Goal: Task Accomplishment & Management: Complete application form

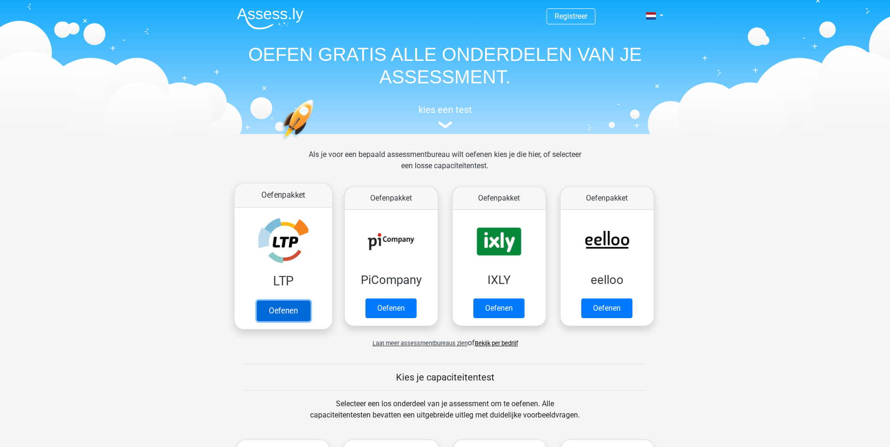
click at [289, 320] on link "Oefenen" at bounding box center [282, 311] width 53 height 21
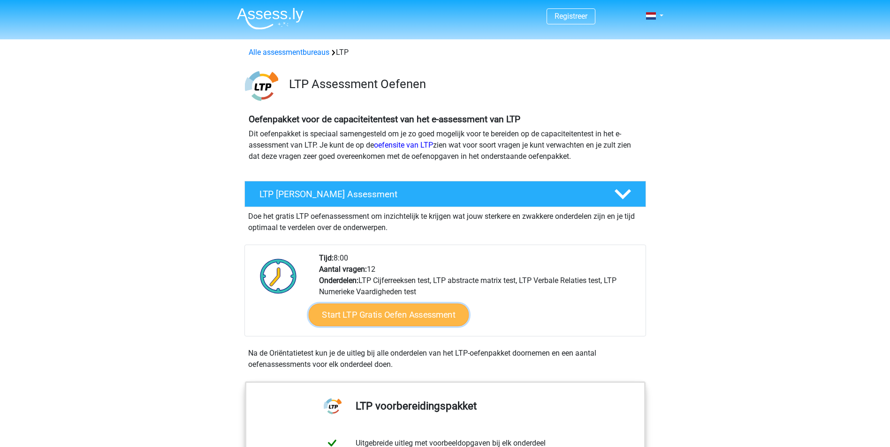
click at [404, 317] on link "Start LTP Gratis Oefen Assessment" at bounding box center [388, 315] width 160 height 23
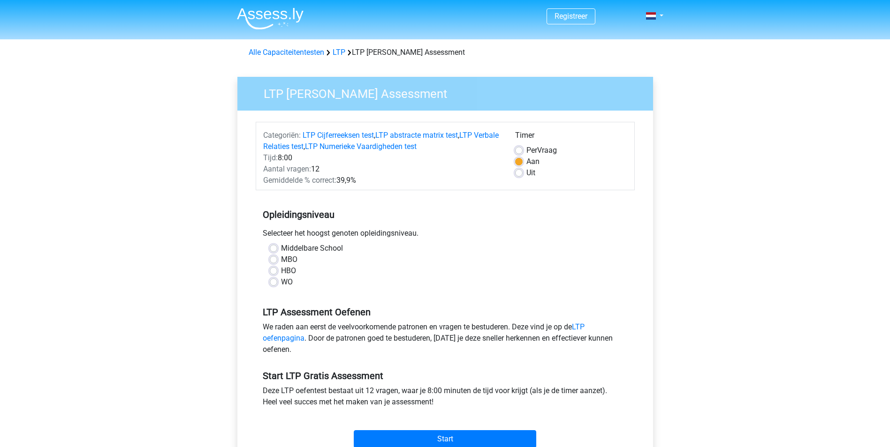
click at [281, 270] on label "HBO" at bounding box center [288, 270] width 15 height 11
click at [273, 270] on input "HBO" at bounding box center [274, 269] width 8 height 9
radio input "true"
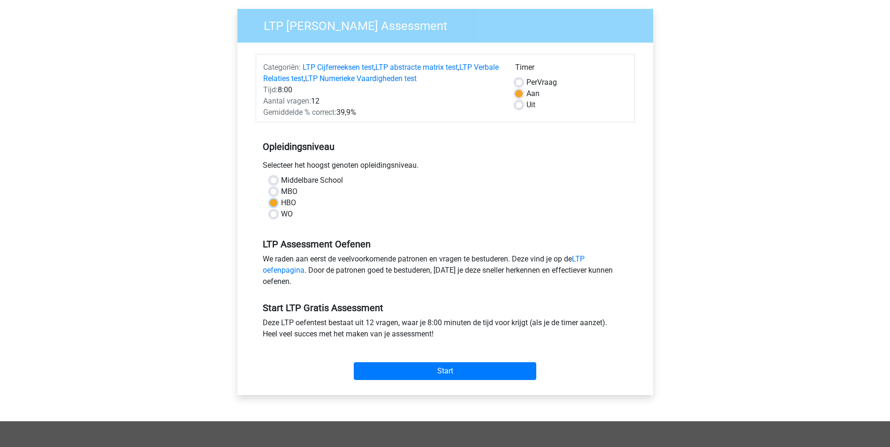
scroll to position [94, 0]
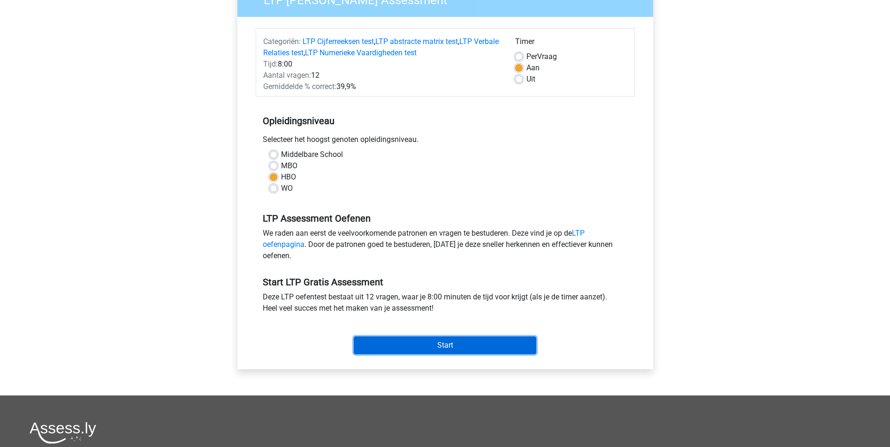
click at [450, 346] on input "Start" at bounding box center [445, 346] width 182 height 18
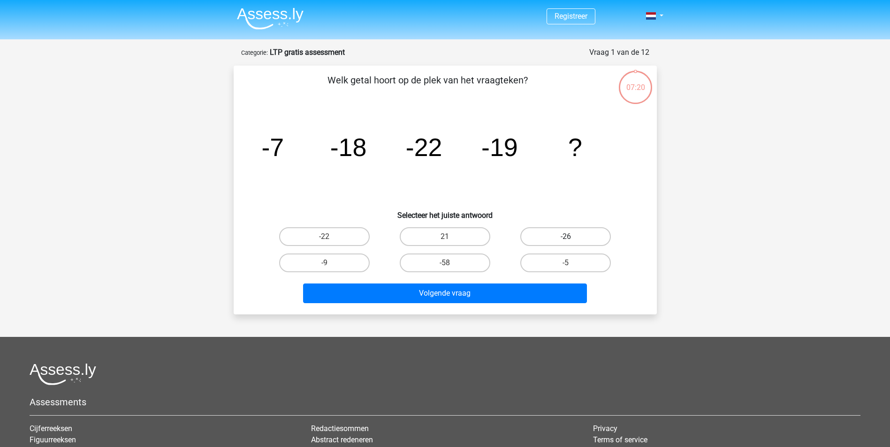
click at [582, 239] on label "-26" at bounding box center [565, 236] width 91 height 19
click at [572, 239] on input "-26" at bounding box center [569, 240] width 6 height 6
radio input "true"
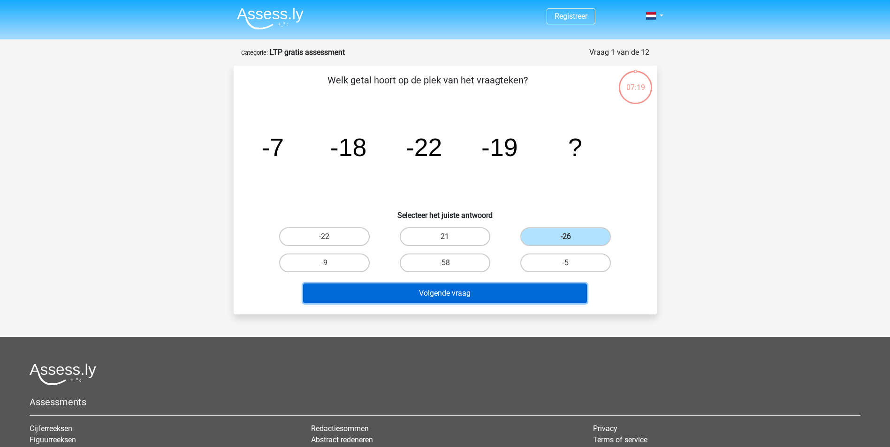
click at [514, 290] on button "Volgende vraag" at bounding box center [445, 294] width 284 height 20
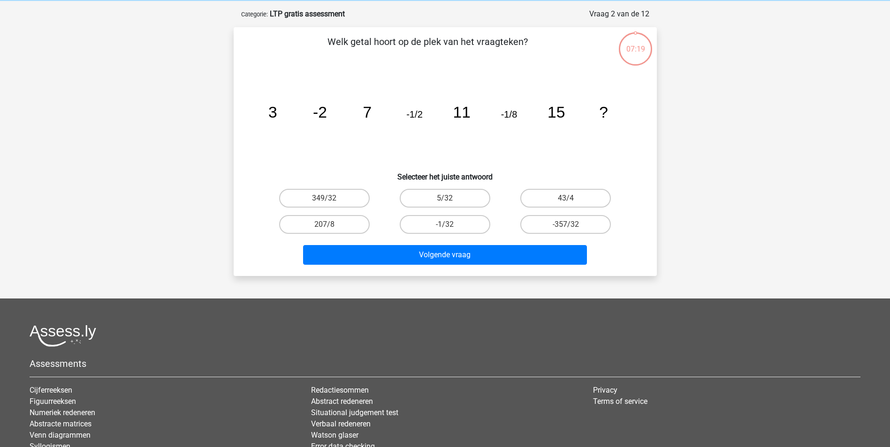
scroll to position [47, 0]
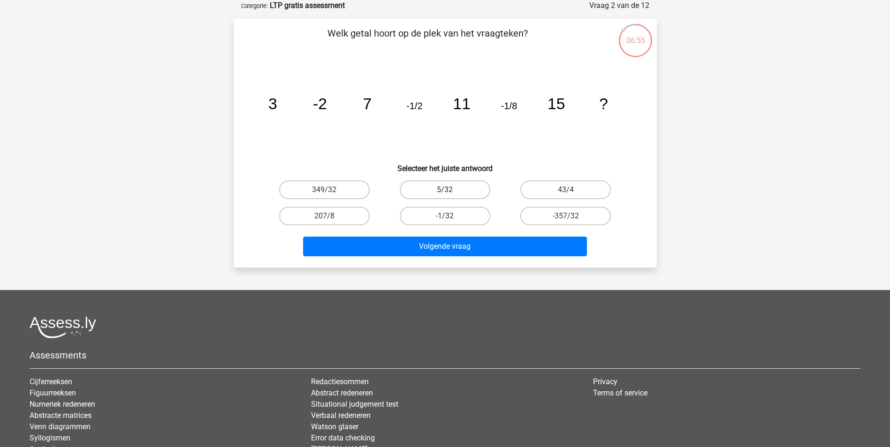
click at [457, 191] on label "5/32" at bounding box center [445, 190] width 91 height 19
click at [451, 191] on input "5/32" at bounding box center [448, 193] width 6 height 6
radio input "true"
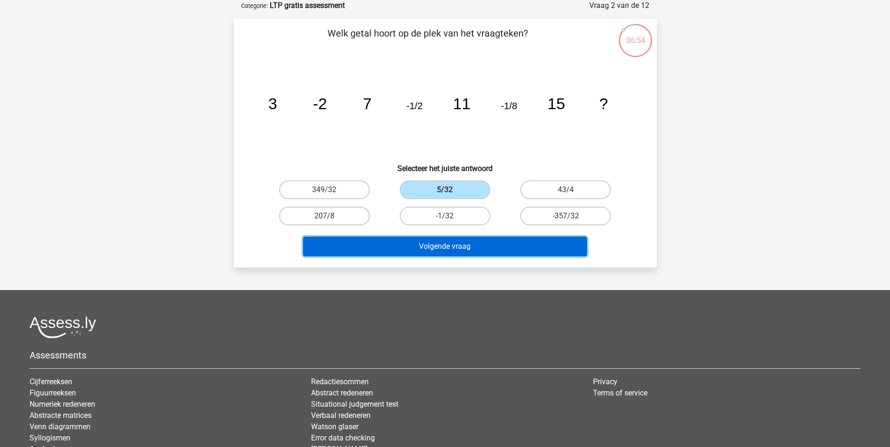
click at [460, 248] on button "Volgende vraag" at bounding box center [445, 247] width 284 height 20
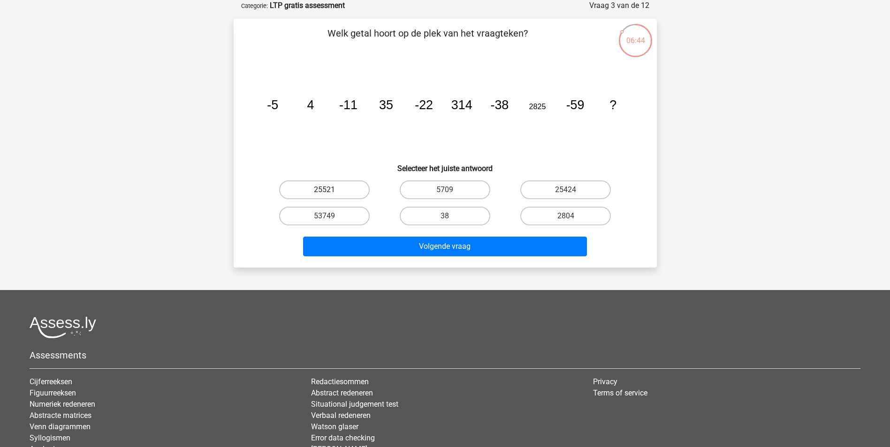
click at [332, 189] on label "25521" at bounding box center [324, 190] width 91 height 19
click at [330, 190] on input "25521" at bounding box center [327, 193] width 6 height 6
radio input "true"
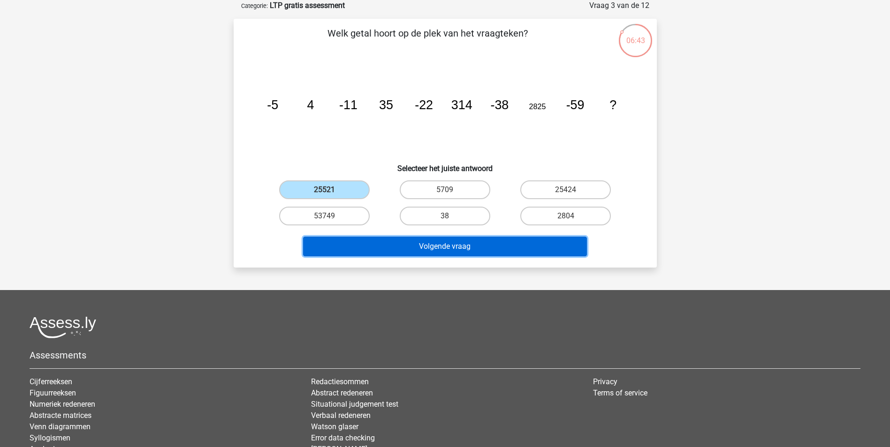
click at [393, 254] on button "Volgende vraag" at bounding box center [445, 247] width 284 height 20
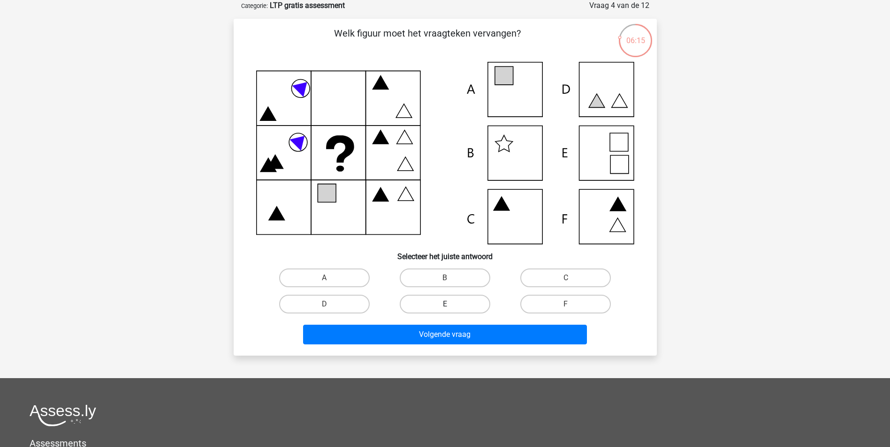
click at [463, 300] on label "E" at bounding box center [445, 304] width 91 height 19
click at [451, 304] on input "E" at bounding box center [448, 307] width 6 height 6
radio input "true"
click at [340, 277] on label "A" at bounding box center [324, 278] width 91 height 19
click at [330, 278] on input "A" at bounding box center [327, 281] width 6 height 6
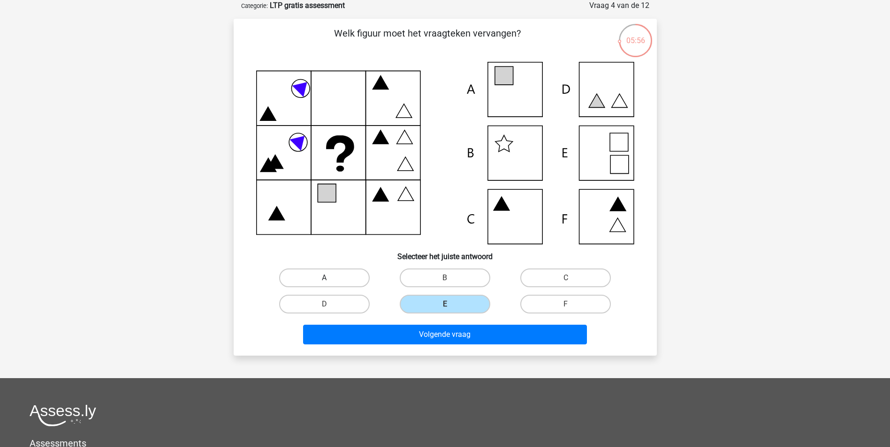
radio input "true"
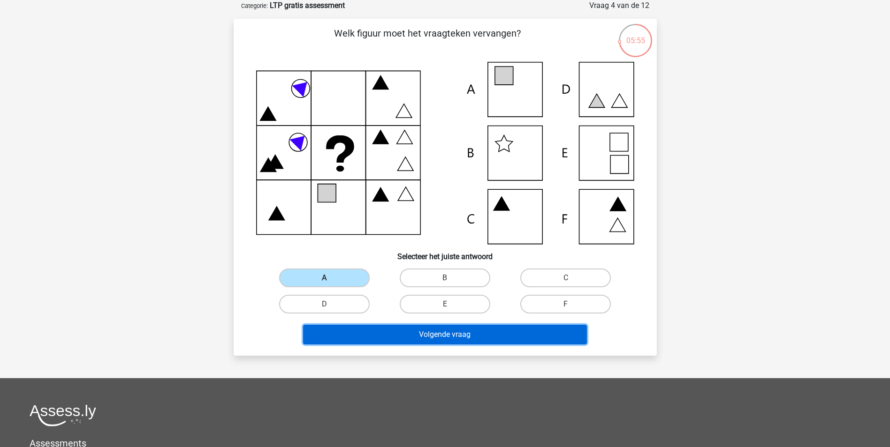
click at [365, 329] on button "Volgende vraag" at bounding box center [445, 335] width 284 height 20
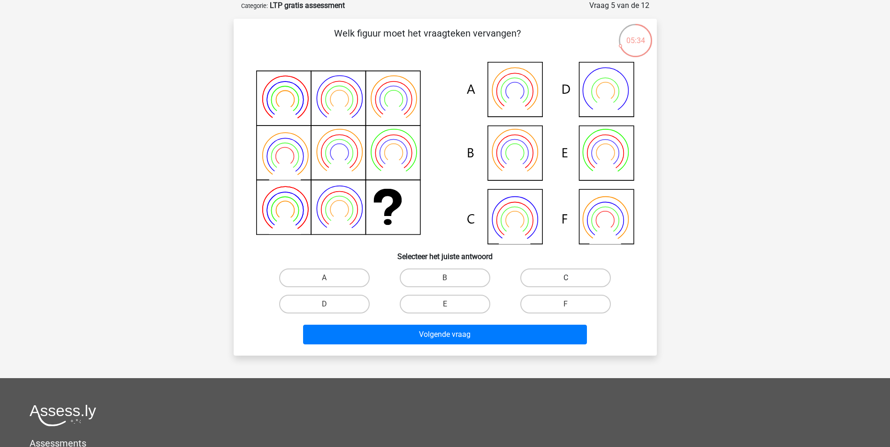
click at [545, 279] on label "C" at bounding box center [565, 278] width 91 height 19
click at [566, 279] on input "C" at bounding box center [569, 281] width 6 height 6
radio input "true"
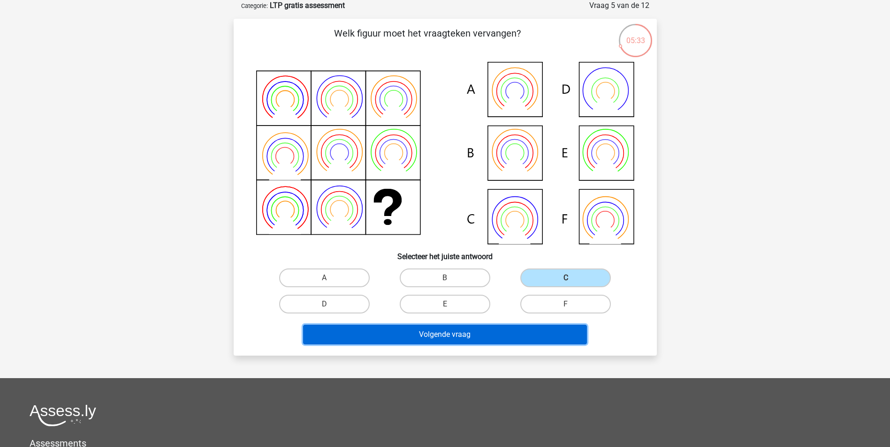
click at [537, 337] on button "Volgende vraag" at bounding box center [445, 335] width 284 height 20
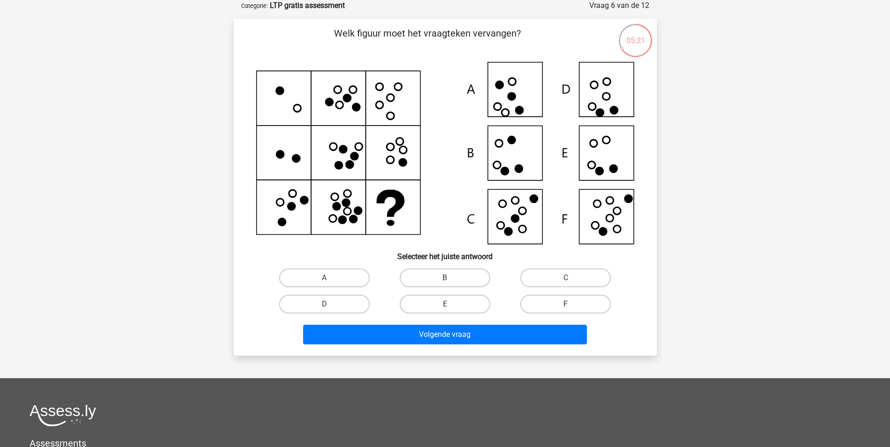
click at [544, 301] on label "F" at bounding box center [565, 304] width 91 height 19
click at [566, 304] on input "F" at bounding box center [569, 307] width 6 height 6
radio input "true"
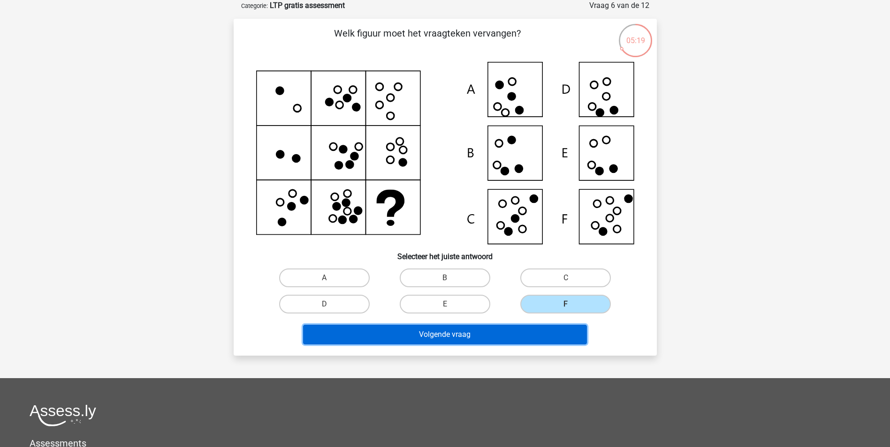
click at [529, 338] on button "Volgende vraag" at bounding box center [445, 335] width 284 height 20
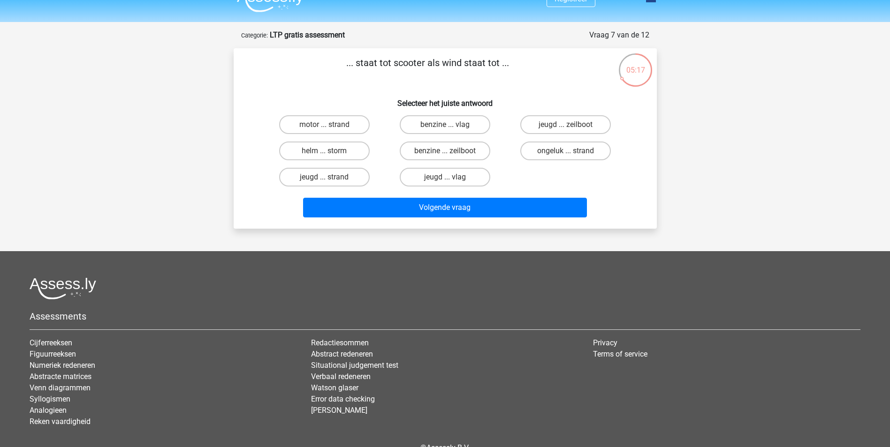
scroll to position [0, 0]
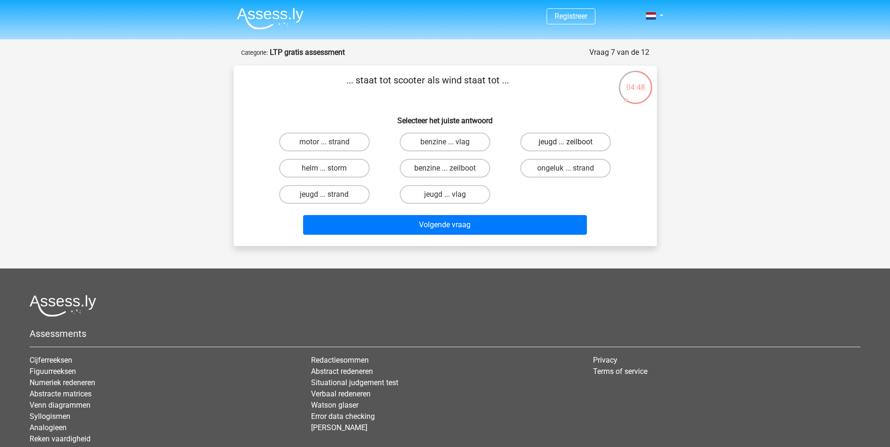
click at [580, 142] on label "jeugd ... zeilboot" at bounding box center [565, 142] width 91 height 19
click at [572, 142] on input "jeugd ... zeilboot" at bounding box center [569, 145] width 6 height 6
radio input "true"
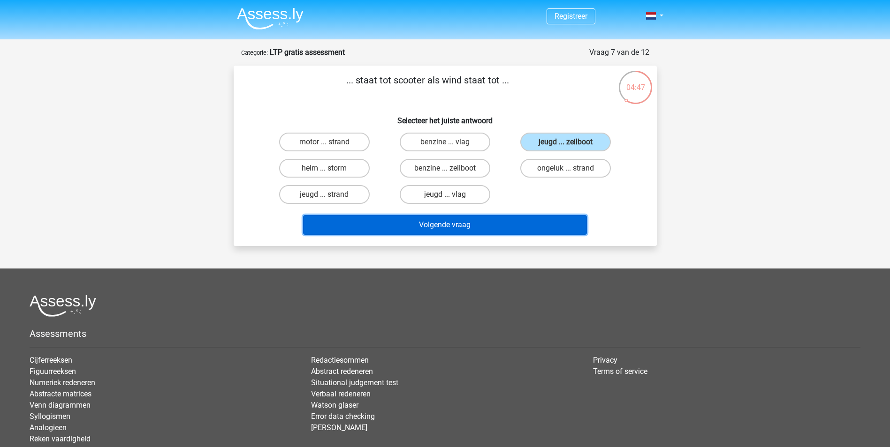
click at [536, 229] on button "Volgende vraag" at bounding box center [445, 225] width 284 height 20
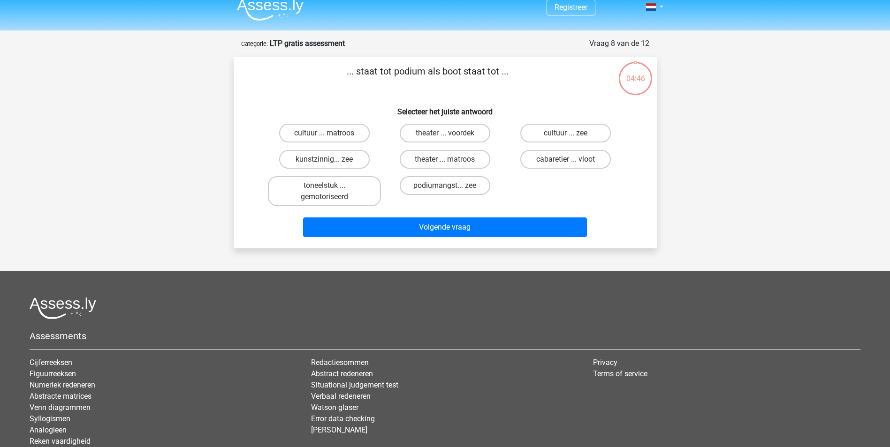
scroll to position [47, 0]
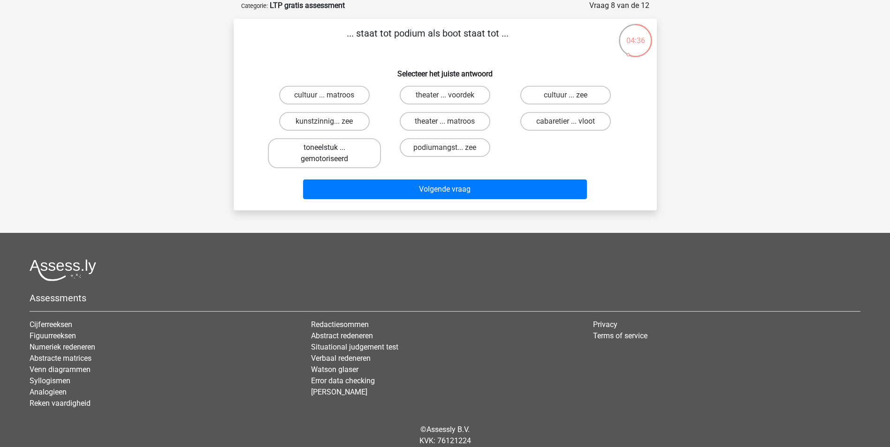
click at [321, 150] on label "toneelstuk ... gemotoriseerd" at bounding box center [324, 153] width 113 height 30
click at [324, 150] on input "toneelstuk ... gemotoriseerd" at bounding box center [327, 151] width 6 height 6
radio input "true"
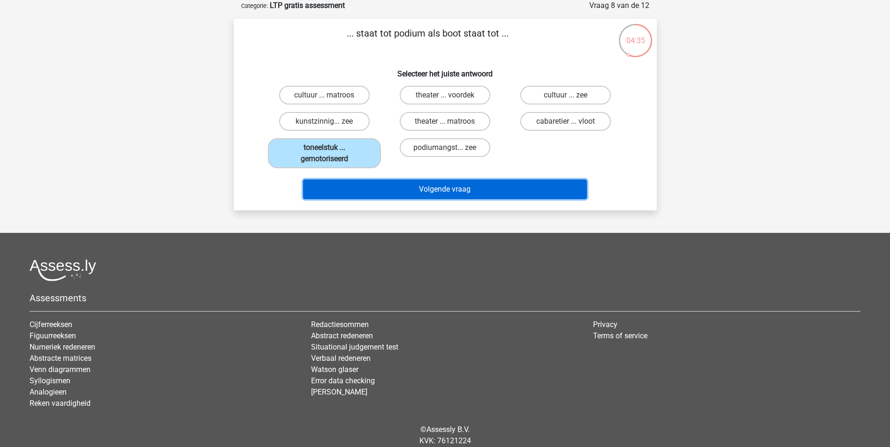
click at [375, 185] on button "Volgende vraag" at bounding box center [445, 190] width 284 height 20
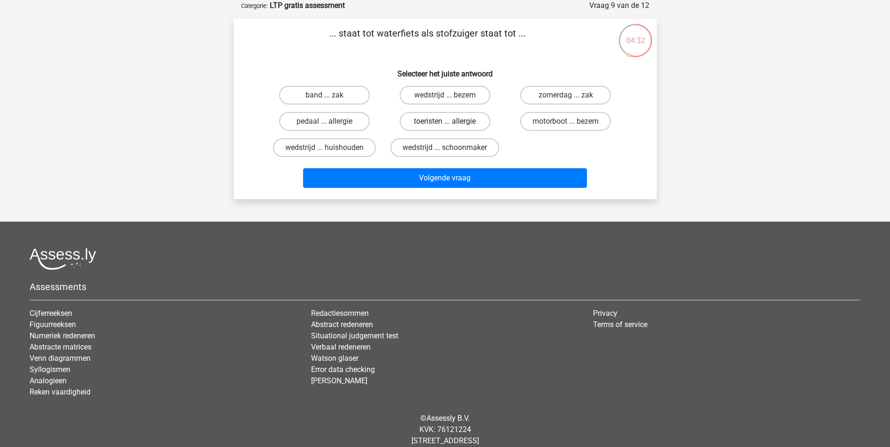
click at [446, 114] on label "toeristen ... allergie" at bounding box center [445, 121] width 91 height 19
click at [446, 121] on input "toeristen ... allergie" at bounding box center [448, 124] width 6 height 6
radio input "true"
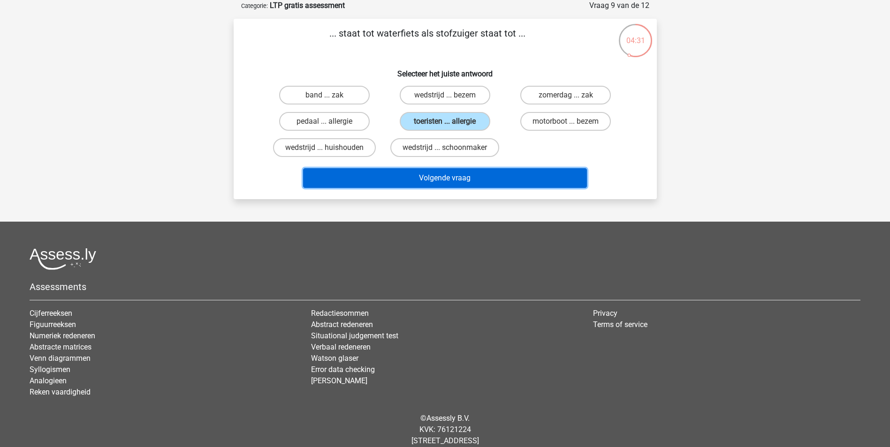
click at [469, 169] on button "Volgende vraag" at bounding box center [445, 178] width 284 height 20
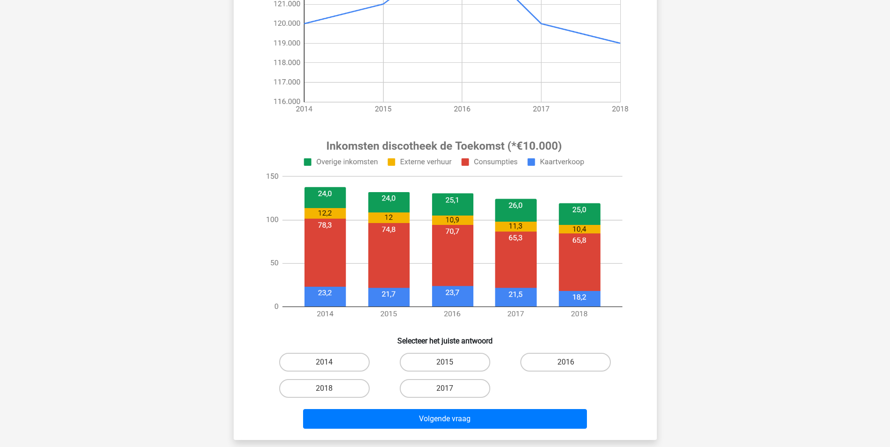
scroll to position [281, 0]
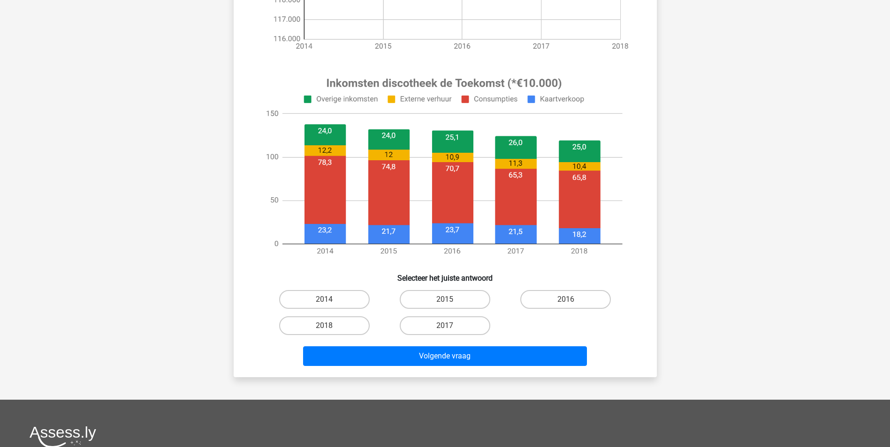
click at [570, 300] on input "2016" at bounding box center [569, 303] width 6 height 6
radio input "true"
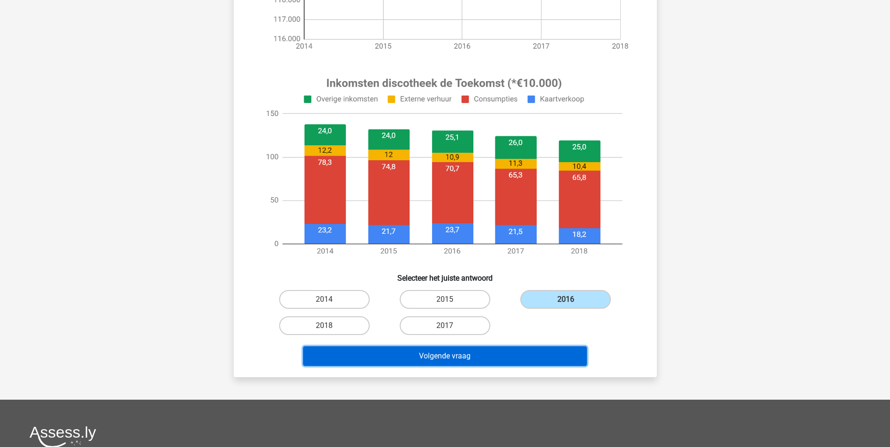
click at [550, 356] on button "Volgende vraag" at bounding box center [445, 357] width 284 height 20
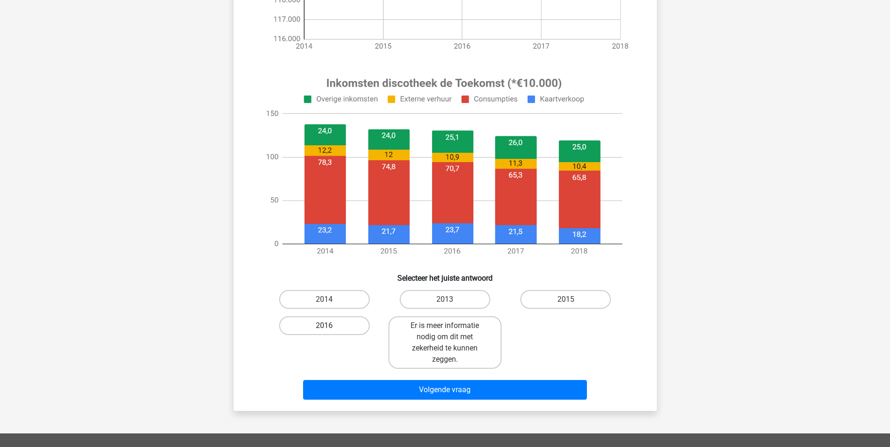
click at [318, 331] on label "2016" at bounding box center [324, 326] width 91 height 19
click at [324, 331] on input "2016" at bounding box center [327, 329] width 6 height 6
radio input "true"
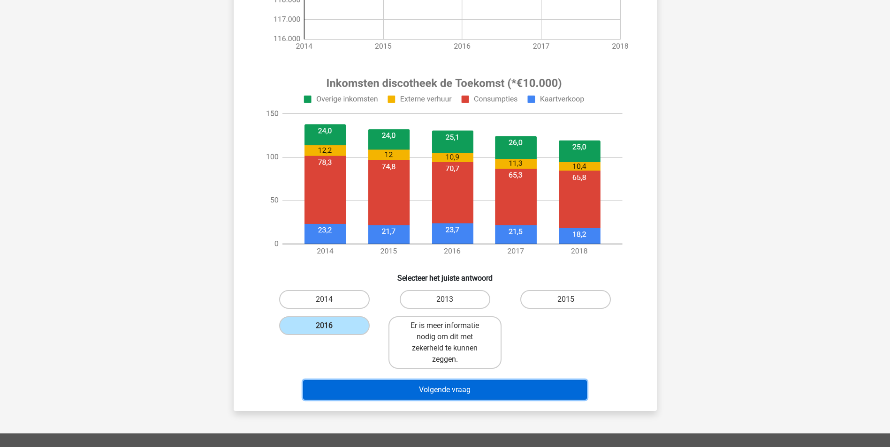
drag, startPoint x: 384, startPoint y: 395, endPoint x: 401, endPoint y: 389, distance: 17.5
click at [385, 395] on button "Volgende vraag" at bounding box center [445, 390] width 284 height 20
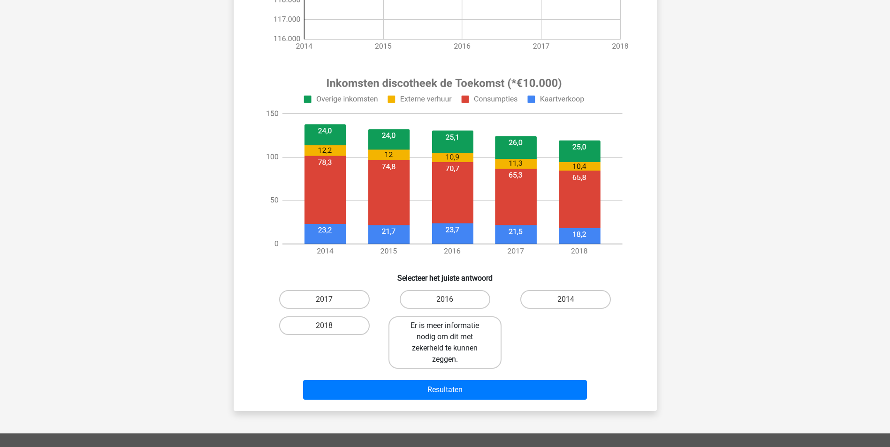
click at [478, 334] on label "Er is meer informatie nodig om dit met zekerheid te kunnen zeggen." at bounding box center [444, 343] width 113 height 53
click at [451, 332] on input "Er is meer informatie nodig om dit met zekerheid te kunnen zeggen." at bounding box center [448, 329] width 6 height 6
radio input "true"
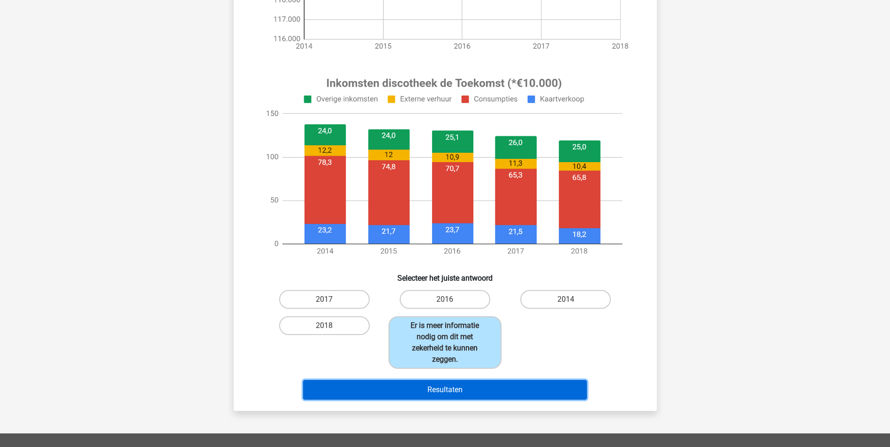
click at [501, 390] on button "Resultaten" at bounding box center [445, 390] width 284 height 20
